Goal: Transaction & Acquisition: Subscribe to service/newsletter

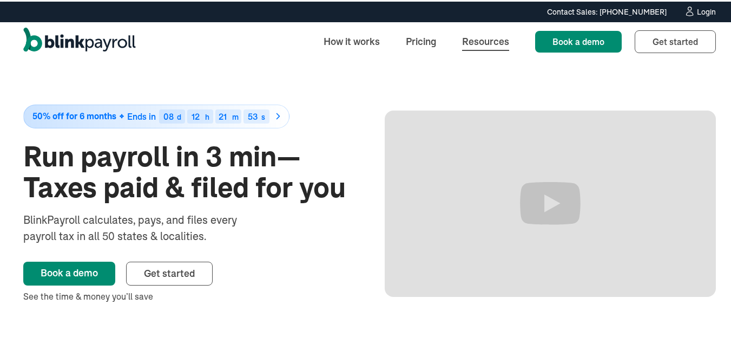
click at [472, 39] on link "Resources" at bounding box center [485, 39] width 64 height 23
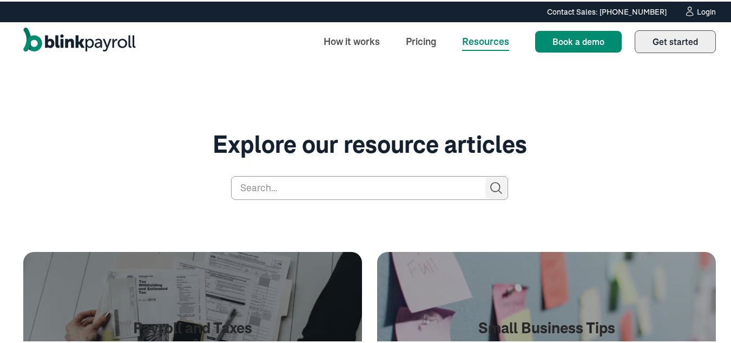
click at [692, 38] on link "Get started Sign up" at bounding box center [675, 40] width 81 height 23
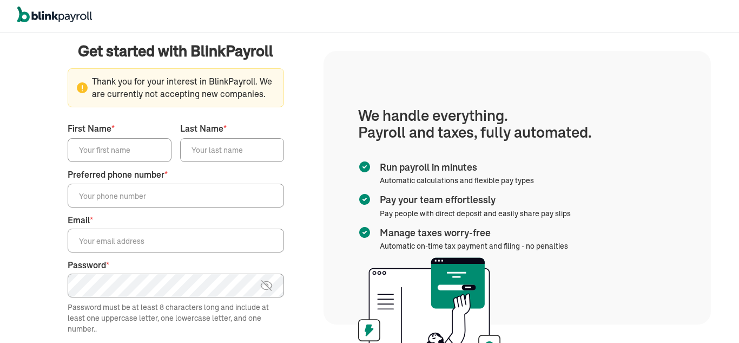
click at [319, 146] on div "We handle it all. Payroll and taxes, fully automated. Back Forgot your password…" at bounding box center [175, 188] width 295 height 308
